Goal: Information Seeking & Learning: Learn about a topic

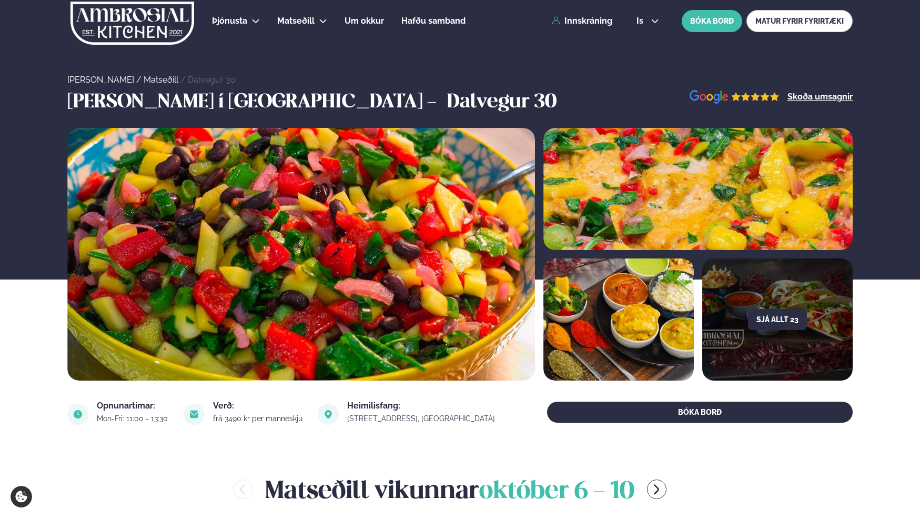
scroll to position [421, 0]
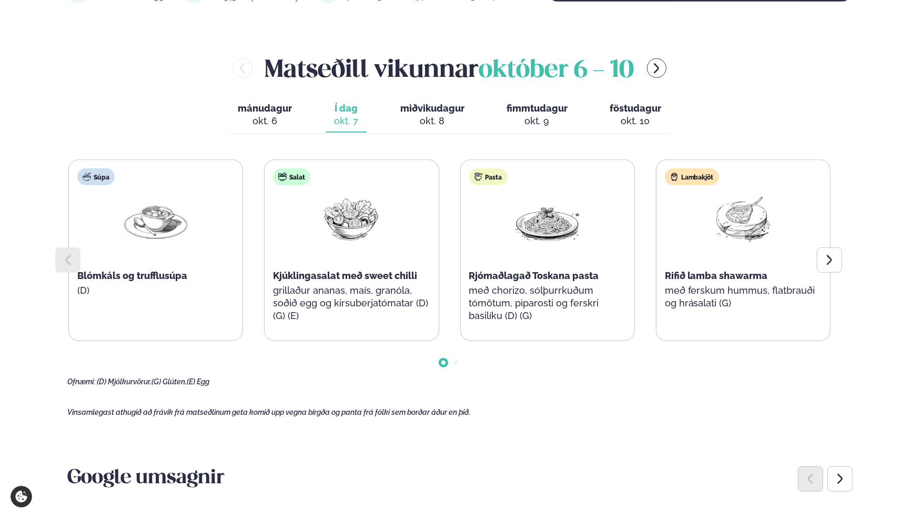
click at [830, 262] on icon at bounding box center [829, 260] width 5 height 10
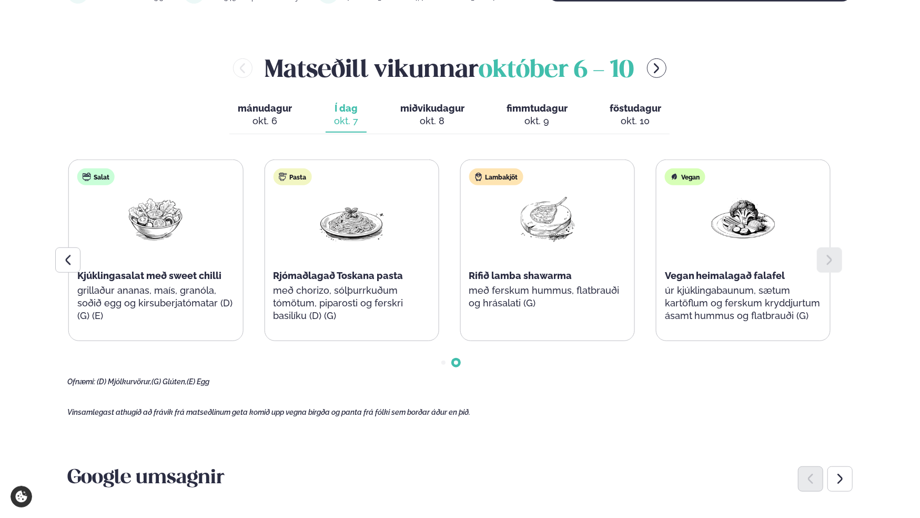
click at [830, 262] on icon at bounding box center [829, 260] width 5 height 10
click at [434, 114] on button "miðvikudagur mið. [DATE]" at bounding box center [432, 115] width 81 height 35
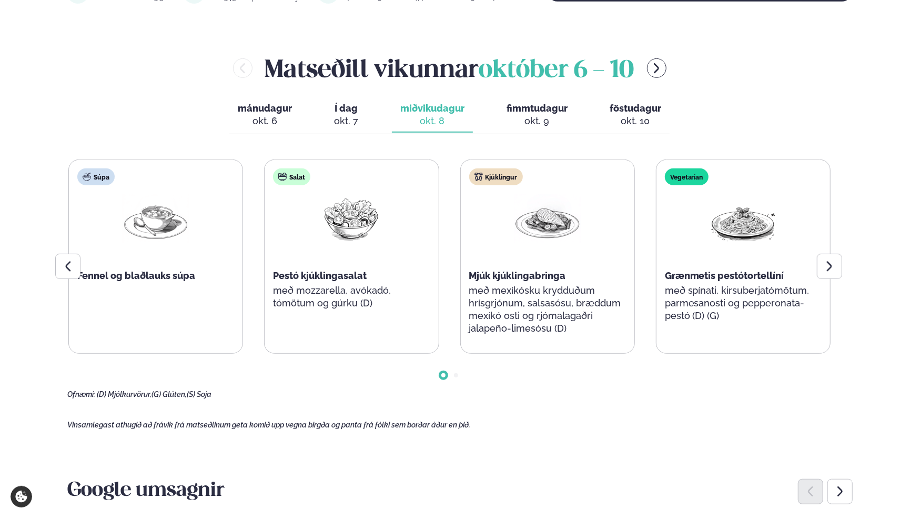
click at [543, 115] on div "okt. 9" at bounding box center [537, 121] width 61 height 13
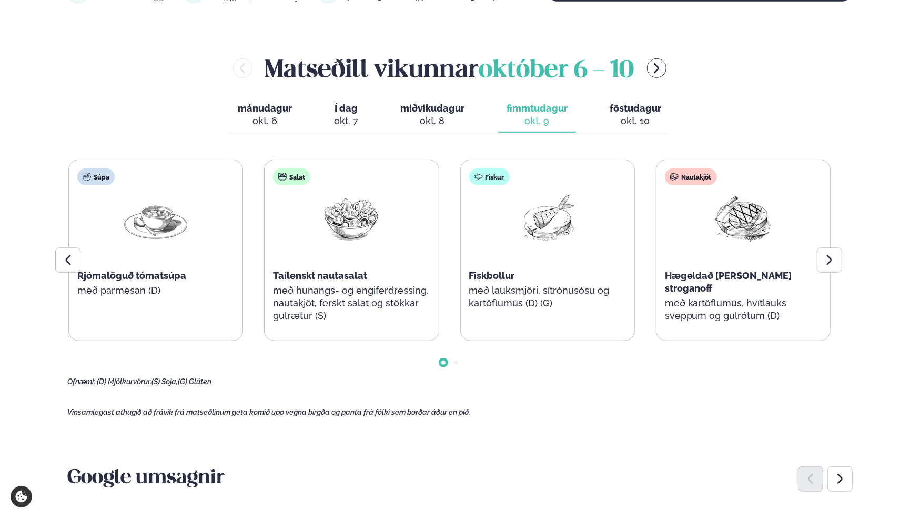
click at [639, 122] on div "okt. 10" at bounding box center [636, 121] width 52 height 13
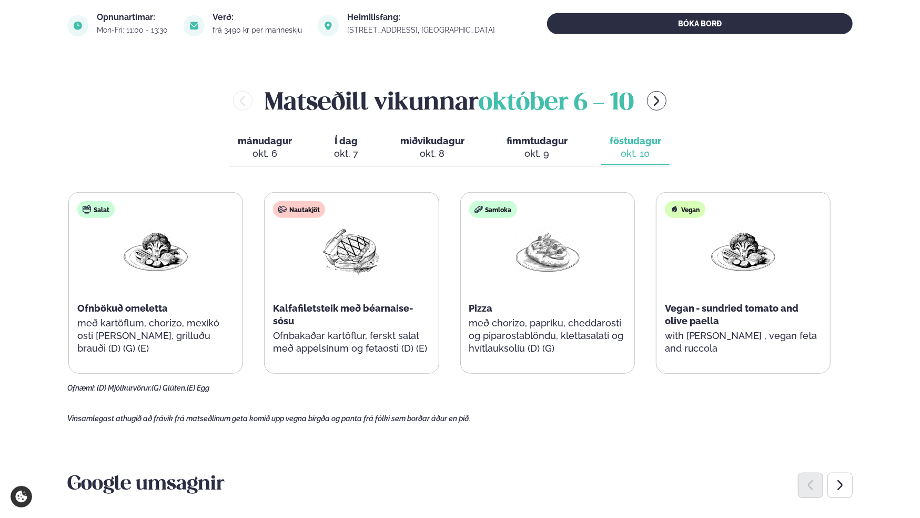
scroll to position [368, 0]
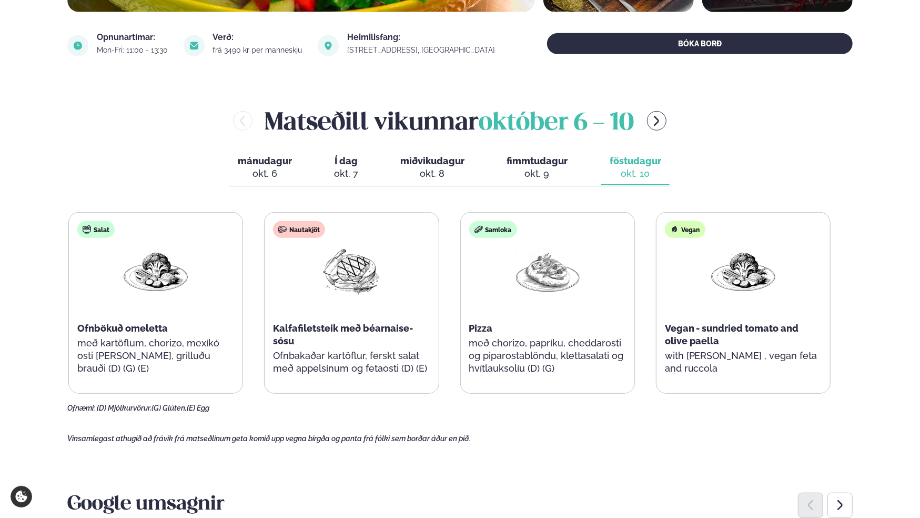
click at [437, 168] on div "okt. 8" at bounding box center [432, 173] width 64 height 13
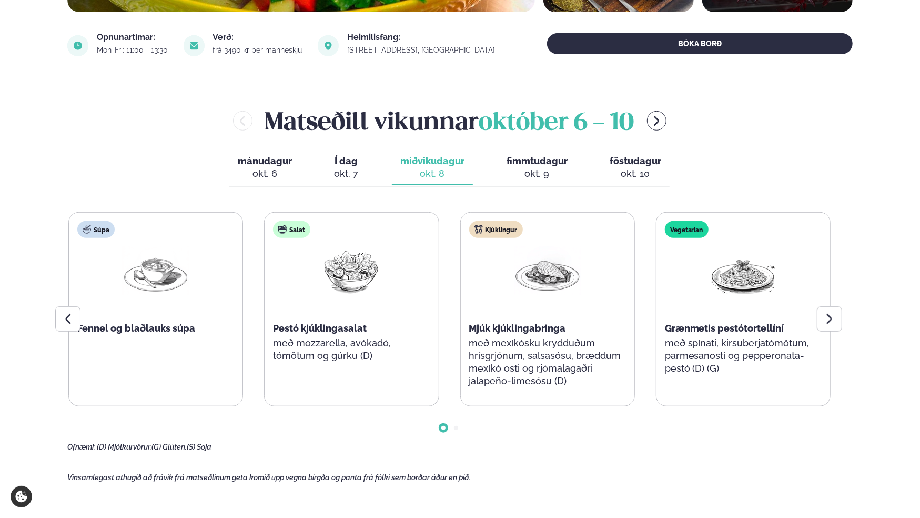
click at [351, 169] on div "okt. 7" at bounding box center [346, 173] width 24 height 13
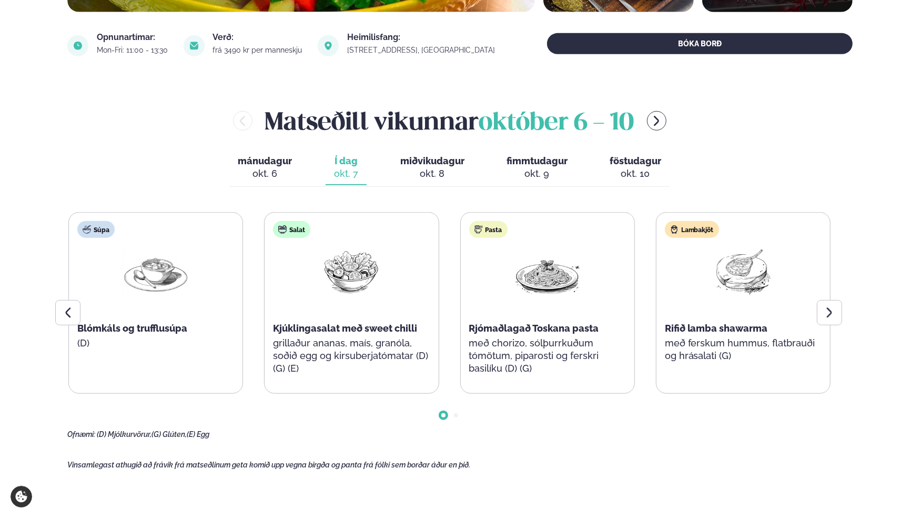
click at [657, 127] on button "menu-btn-right" at bounding box center [656, 120] width 19 height 19
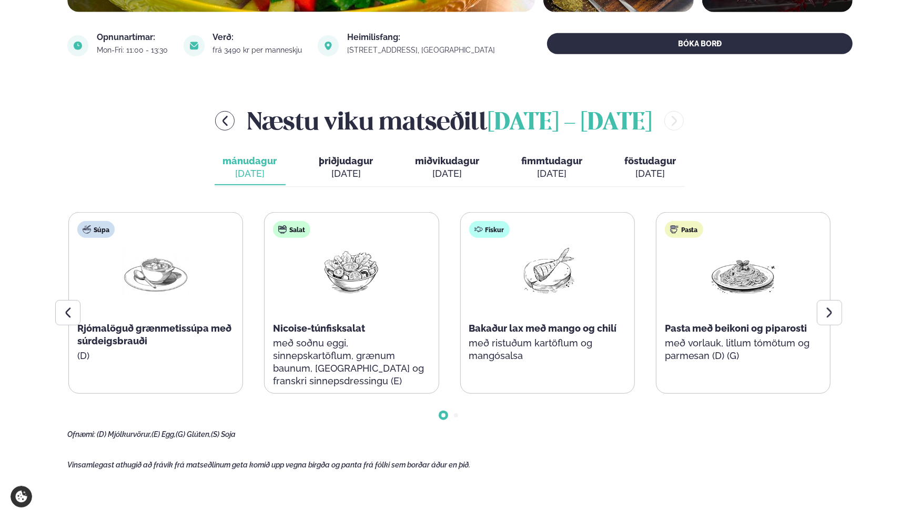
drag, startPoint x: 643, startPoint y: 163, endPoint x: 664, endPoint y: 147, distance: 26.0
click at [644, 163] on span "föstudagur" at bounding box center [651, 160] width 52 height 11
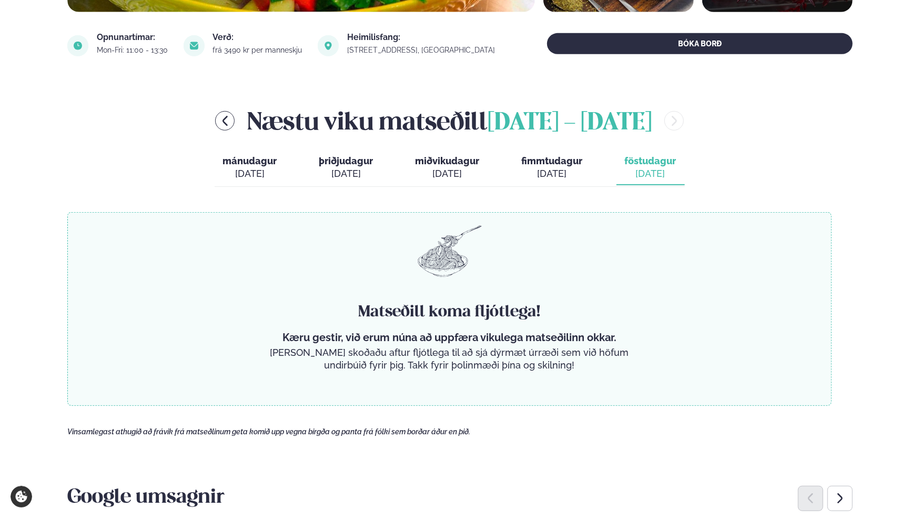
click at [272, 175] on div "[DATE]" at bounding box center [250, 173] width 54 height 13
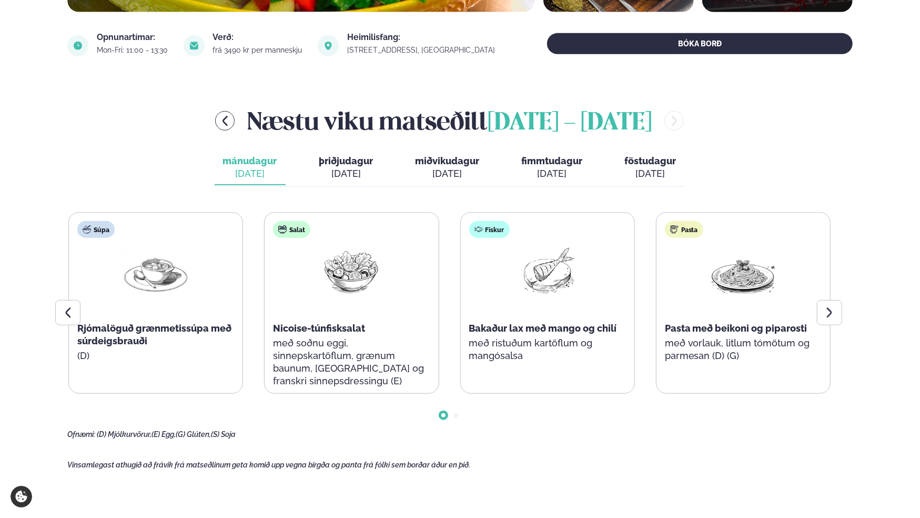
click at [346, 163] on span "þriðjudagur" at bounding box center [346, 160] width 54 height 11
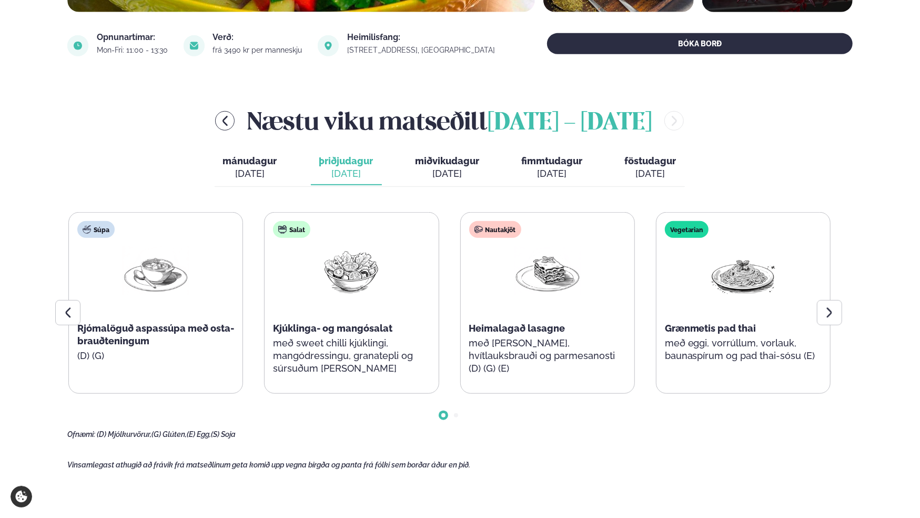
click at [829, 312] on icon at bounding box center [829, 312] width 13 height 13
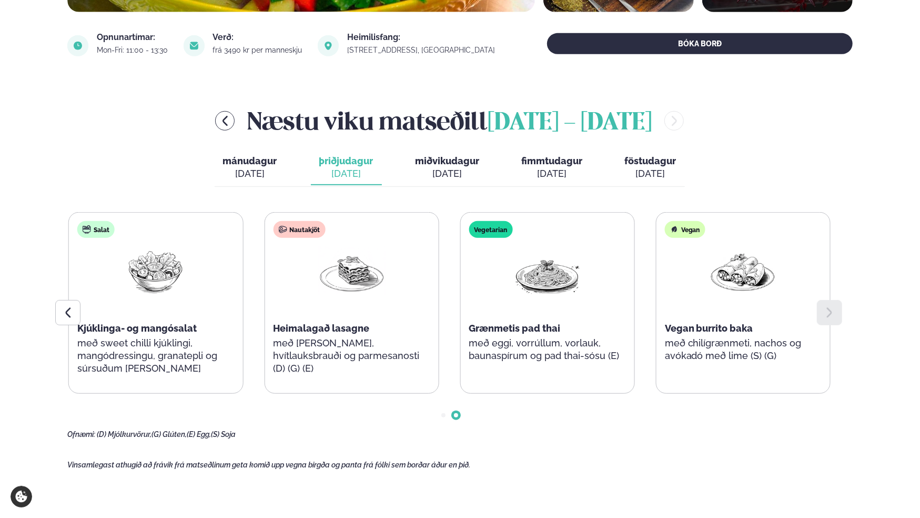
click at [455, 165] on span "miðvikudagur" at bounding box center [448, 160] width 64 height 11
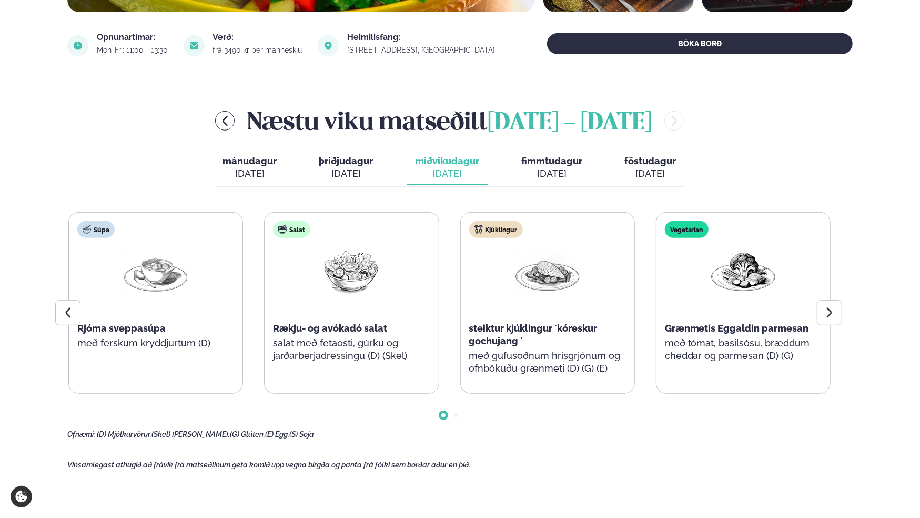
click at [363, 170] on div "[DATE]" at bounding box center [346, 173] width 54 height 13
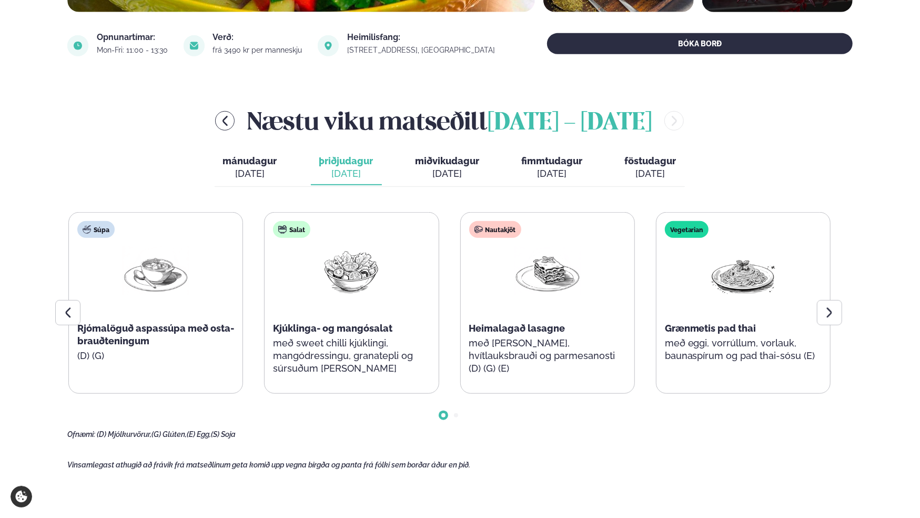
click at [451, 169] on div "[DATE]" at bounding box center [448, 173] width 64 height 13
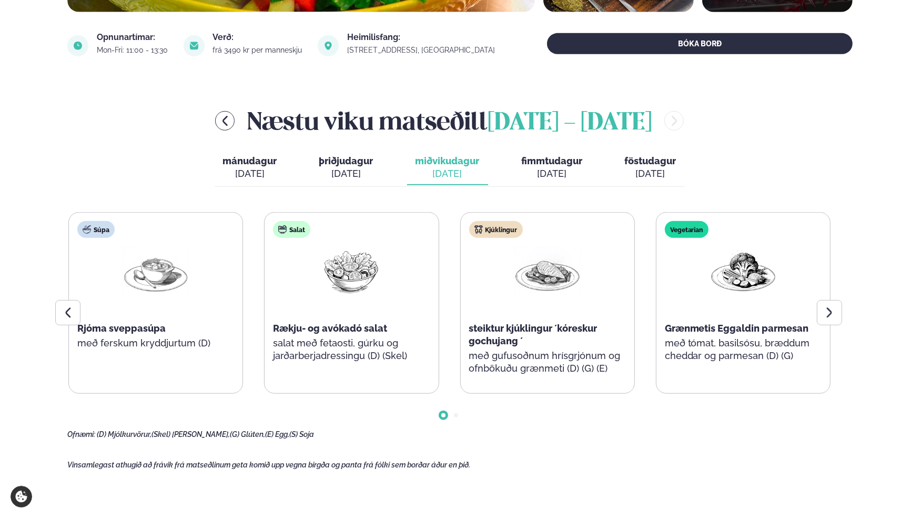
click at [81, 315] on div "Súpa Rjóma sveppasúpa með ferskum kryddjurtum (D)" at bounding box center [156, 297] width 174 height 168
click at [65, 311] on icon at bounding box center [68, 312] width 13 height 13
click at [831, 317] on icon at bounding box center [829, 312] width 13 height 13
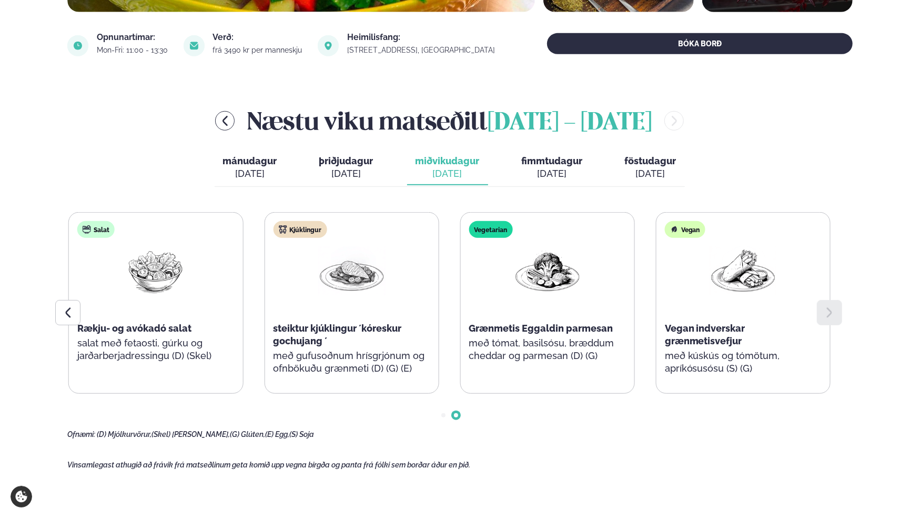
click at [535, 160] on span "fimmtudagur" at bounding box center [552, 160] width 61 height 11
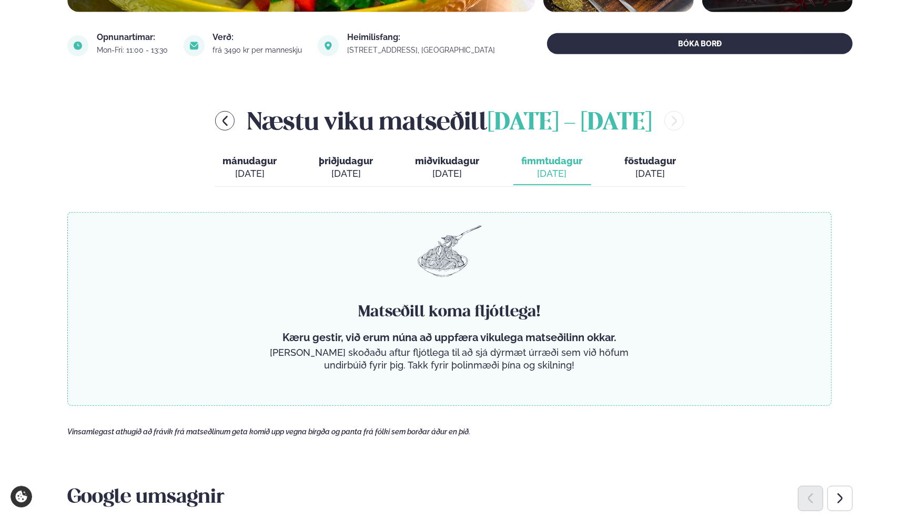
click at [655, 171] on div "[DATE]" at bounding box center [651, 173] width 52 height 13
click at [425, 169] on div "[DATE]" at bounding box center [448, 173] width 64 height 13
